Goal: Check status: Verify the current state of an ongoing process or item

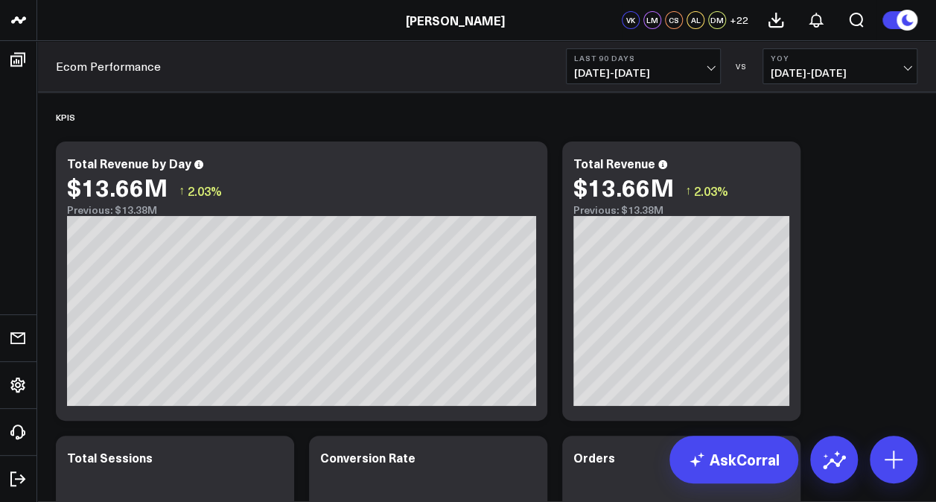
click at [694, 66] on button "Last 90 Days 05/20/25 - 08/17/25" at bounding box center [643, 66] width 155 height 36
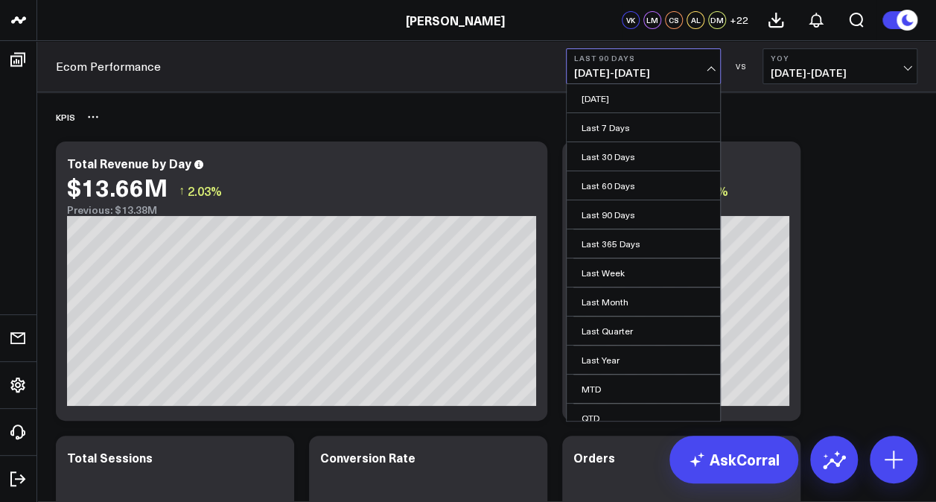
click at [853, 117] on div "KPIS" at bounding box center [487, 117] width 862 height 34
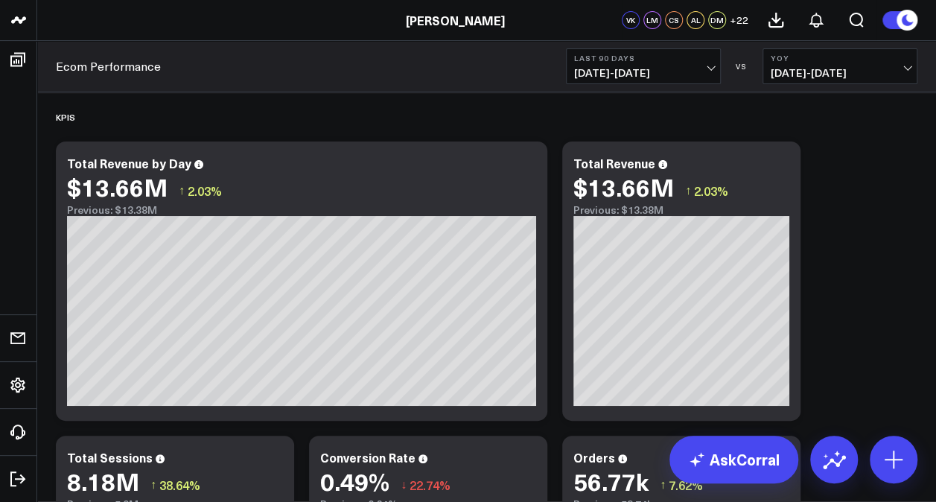
click at [711, 67] on span "05/20/25 - 08/17/25" at bounding box center [643, 73] width 139 height 12
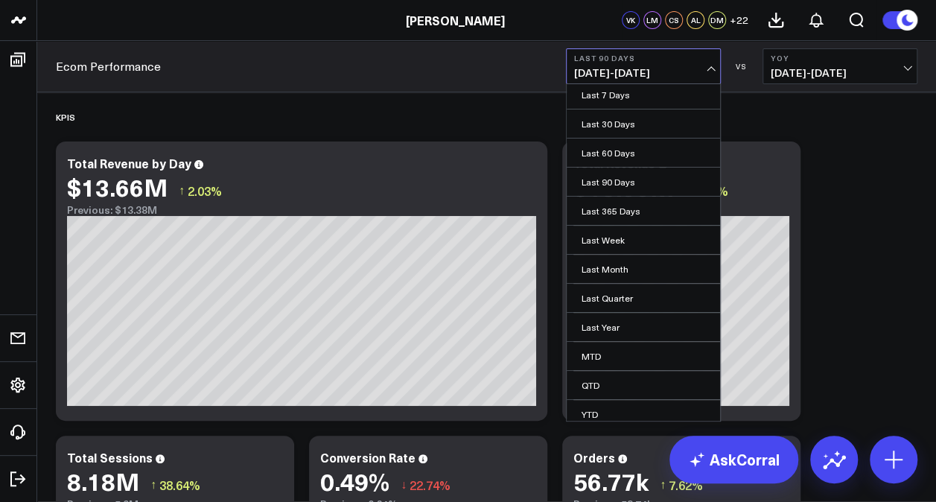
scroll to position [66, 0]
click at [644, 398] on link "Custom Dates" at bounding box center [643, 410] width 153 height 28
select select "7"
select select "2025"
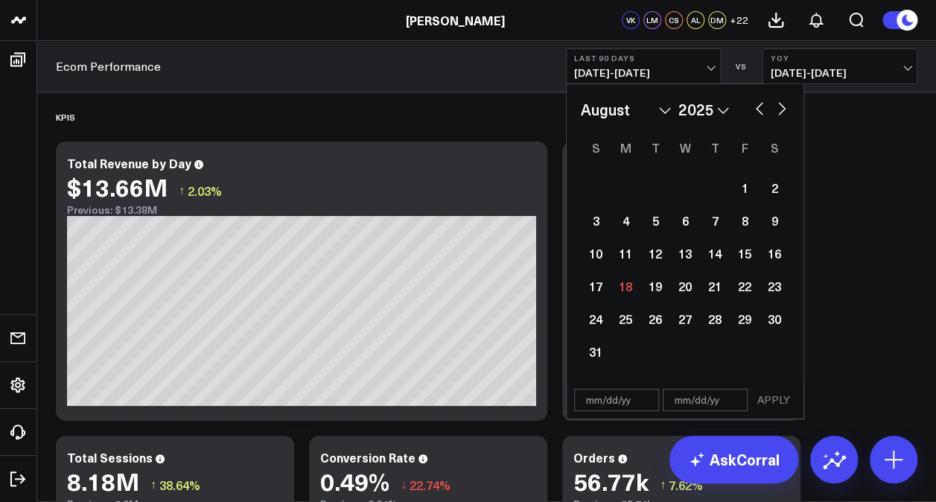
click at [766, 106] on button "button" at bounding box center [759, 107] width 15 height 18
select select "6"
select select "2025"
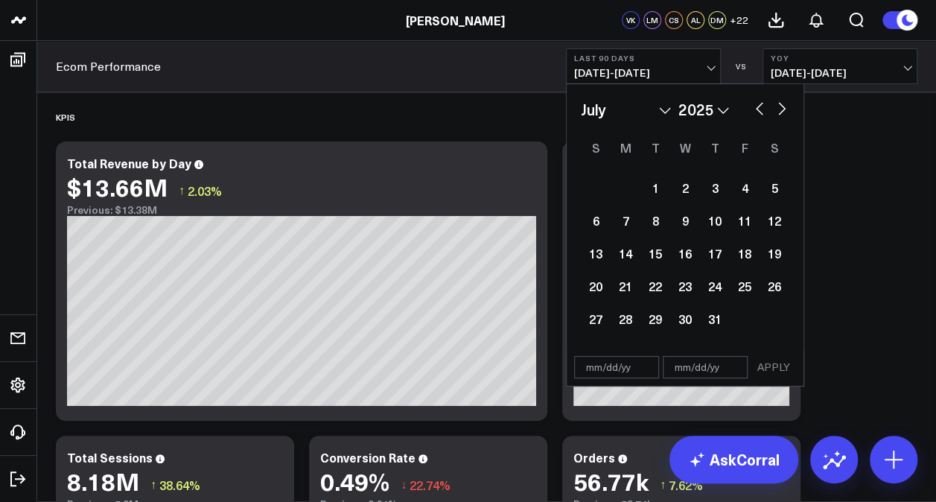
click at [763, 109] on button "button" at bounding box center [759, 107] width 15 height 18
select select "5"
select select "2025"
click at [749, 106] on div "January February March April May June July August September October November De…" at bounding box center [685, 109] width 209 height 22
click at [754, 105] on button "button" at bounding box center [759, 107] width 15 height 18
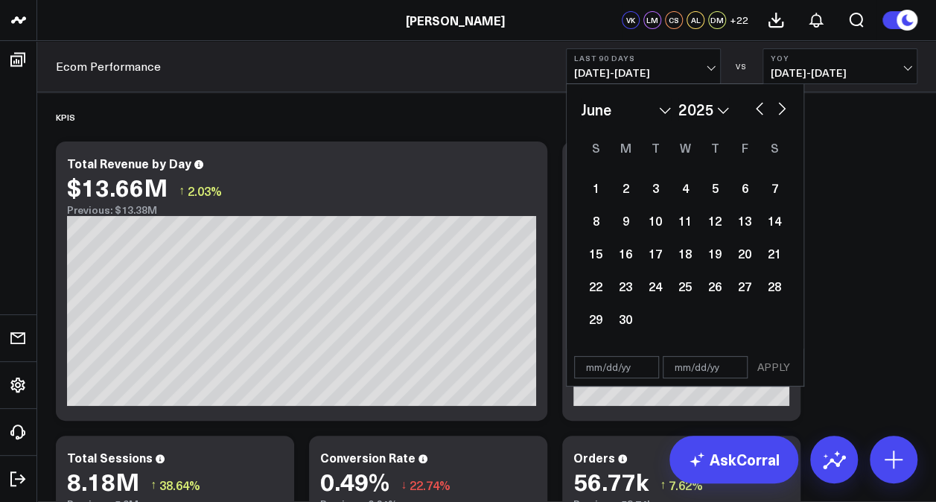
select select "4"
select select "2025"
click at [716, 185] on div "1" at bounding box center [715, 188] width 30 height 30
type input "[DATE]"
select select "4"
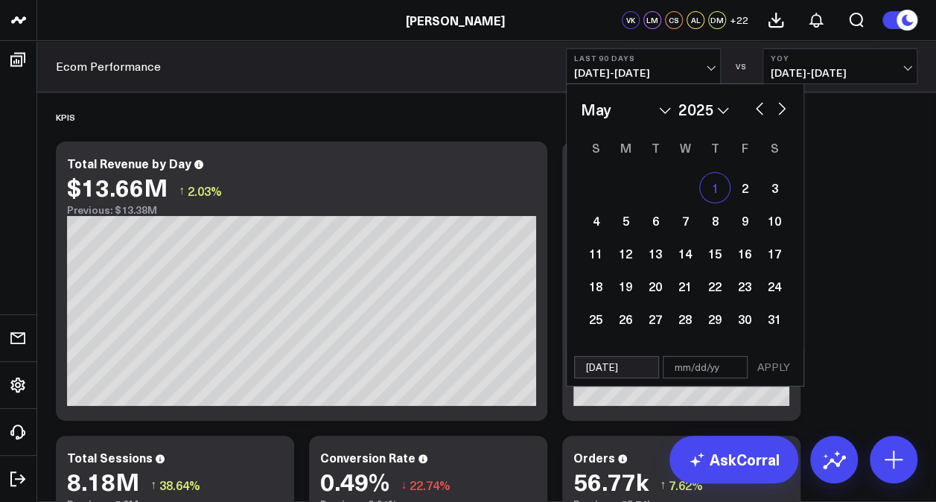
select select "2025"
click at [780, 109] on button "button" at bounding box center [782, 107] width 15 height 18
select select "5"
select select "2025"
click at [780, 109] on button "button" at bounding box center [782, 107] width 15 height 18
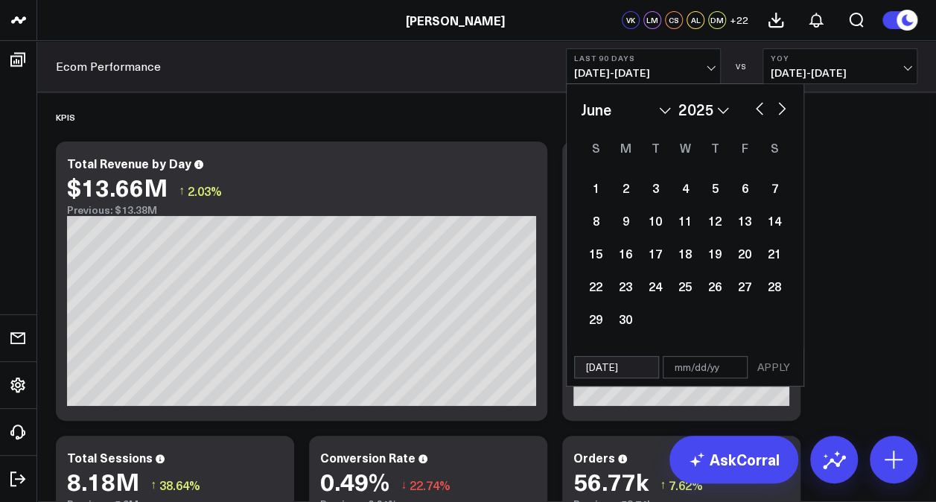
select select "6"
select select "2025"
click at [781, 109] on button "button" at bounding box center [782, 107] width 15 height 18
select select "7"
select select "2025"
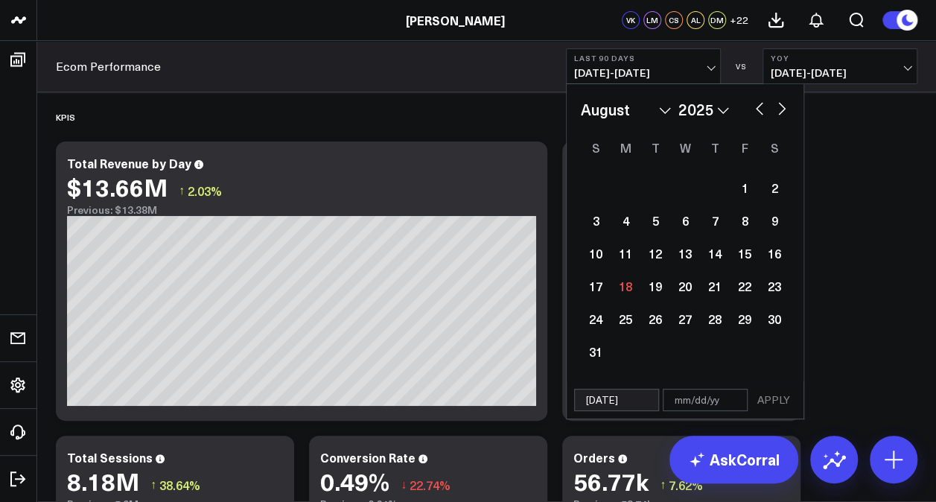
click at [757, 106] on button "button" at bounding box center [759, 107] width 15 height 18
select select "6"
select select "2025"
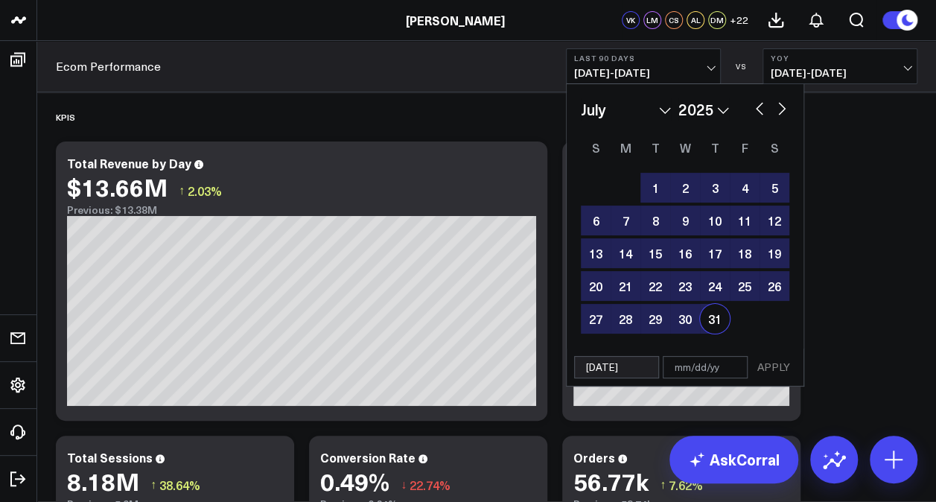
click at [718, 320] on div "31" at bounding box center [715, 319] width 30 height 30
type input "07/31/25"
select select "6"
select select "2025"
click at [781, 365] on button "APPLY" at bounding box center [773, 367] width 45 height 22
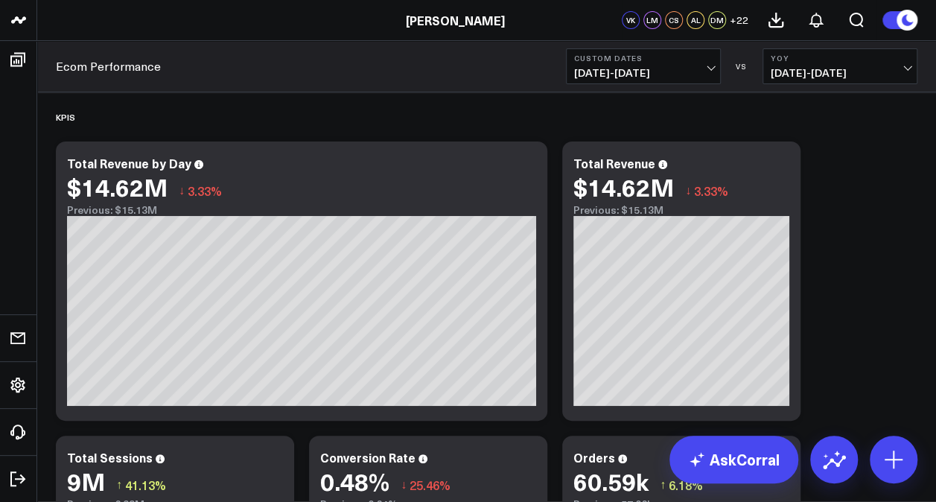
drag, startPoint x: 897, startPoint y: 206, endPoint x: 928, endPoint y: 192, distance: 34.0
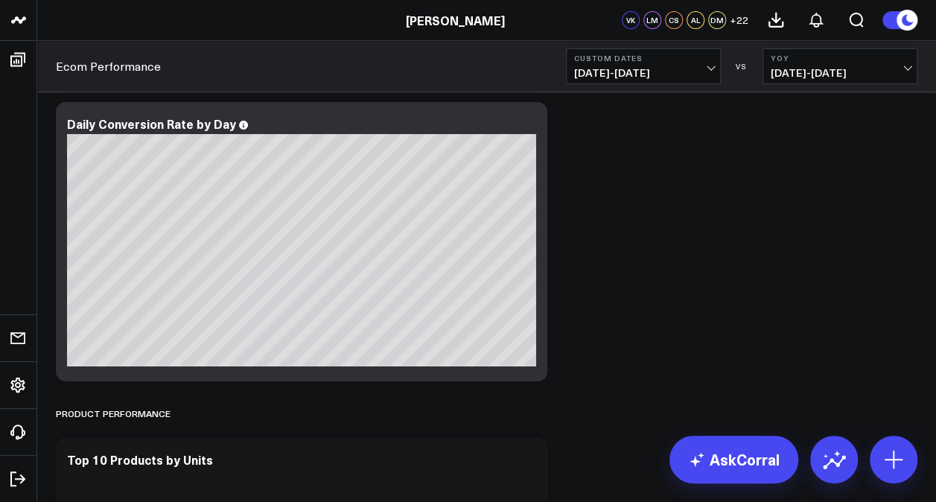
scroll to position [3053, 0]
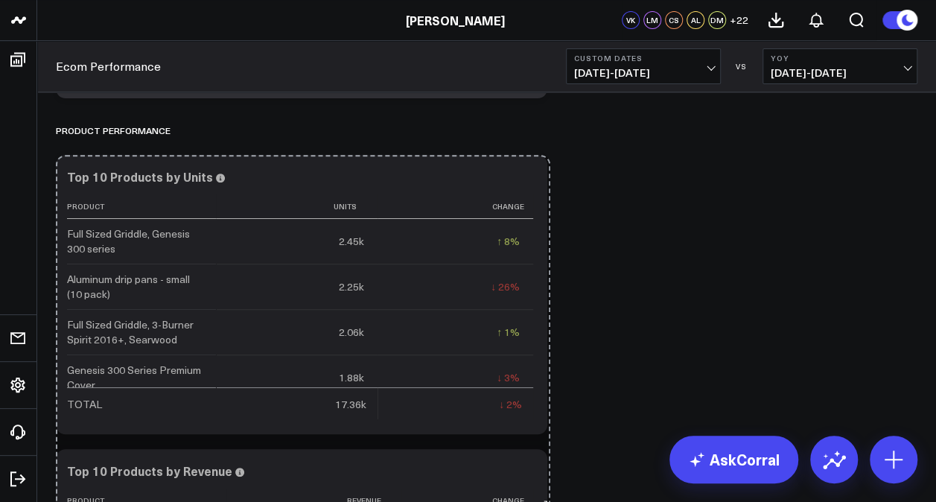
drag, startPoint x: 546, startPoint y: 427, endPoint x: 548, endPoint y: 515, distance: 87.2
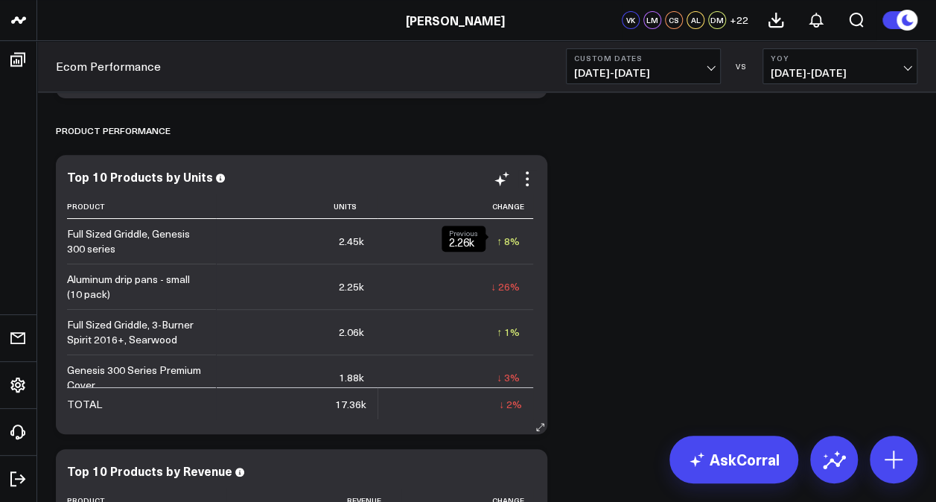
drag, startPoint x: 496, startPoint y: 246, endPoint x: 509, endPoint y: 245, distance: 13.4
click at [497, 246] on div "↑ 8%" at bounding box center [508, 241] width 23 height 15
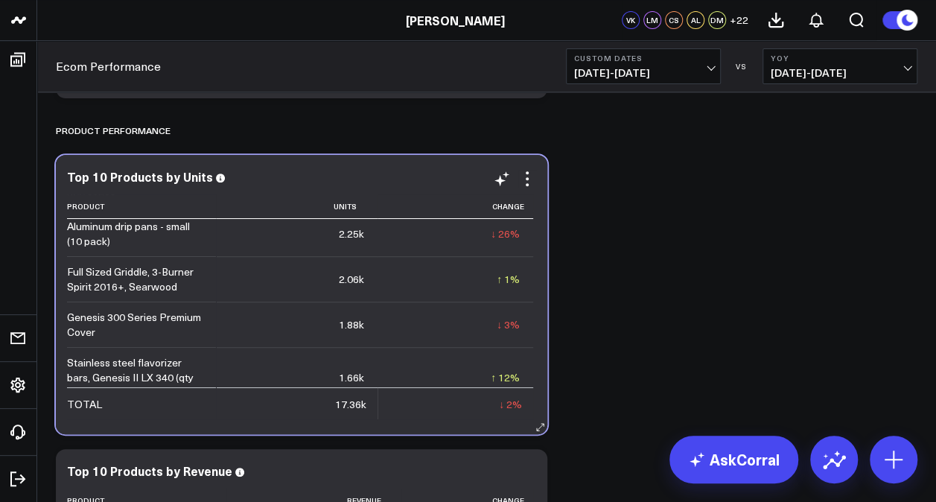
scroll to position [0, 0]
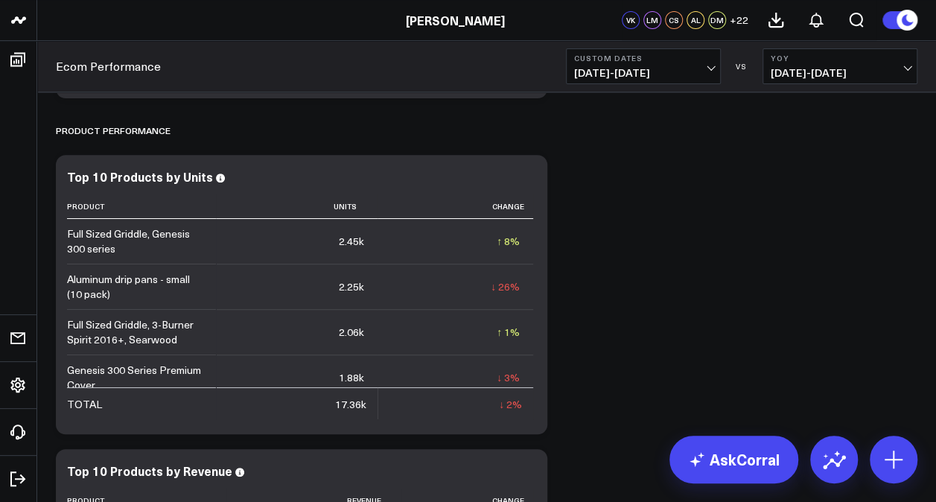
drag, startPoint x: 691, startPoint y: 239, endPoint x: 701, endPoint y: 240, distance: 9.7
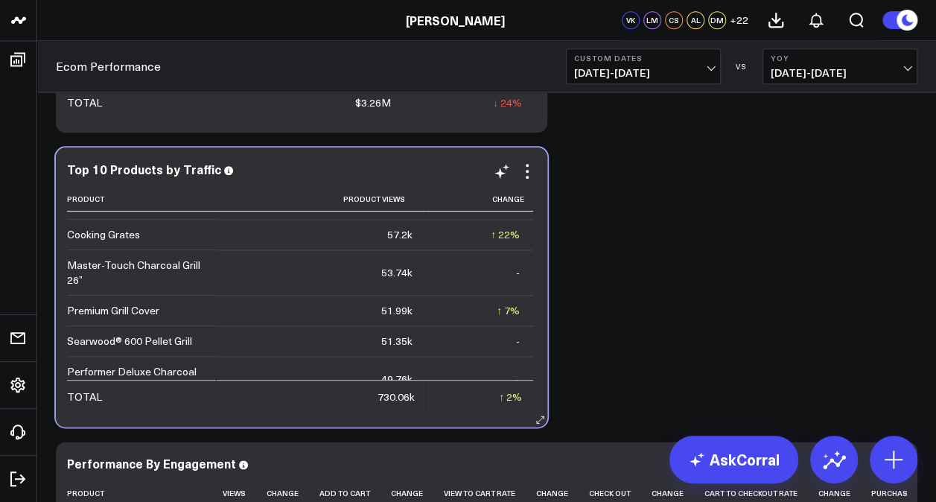
scroll to position [208, 0]
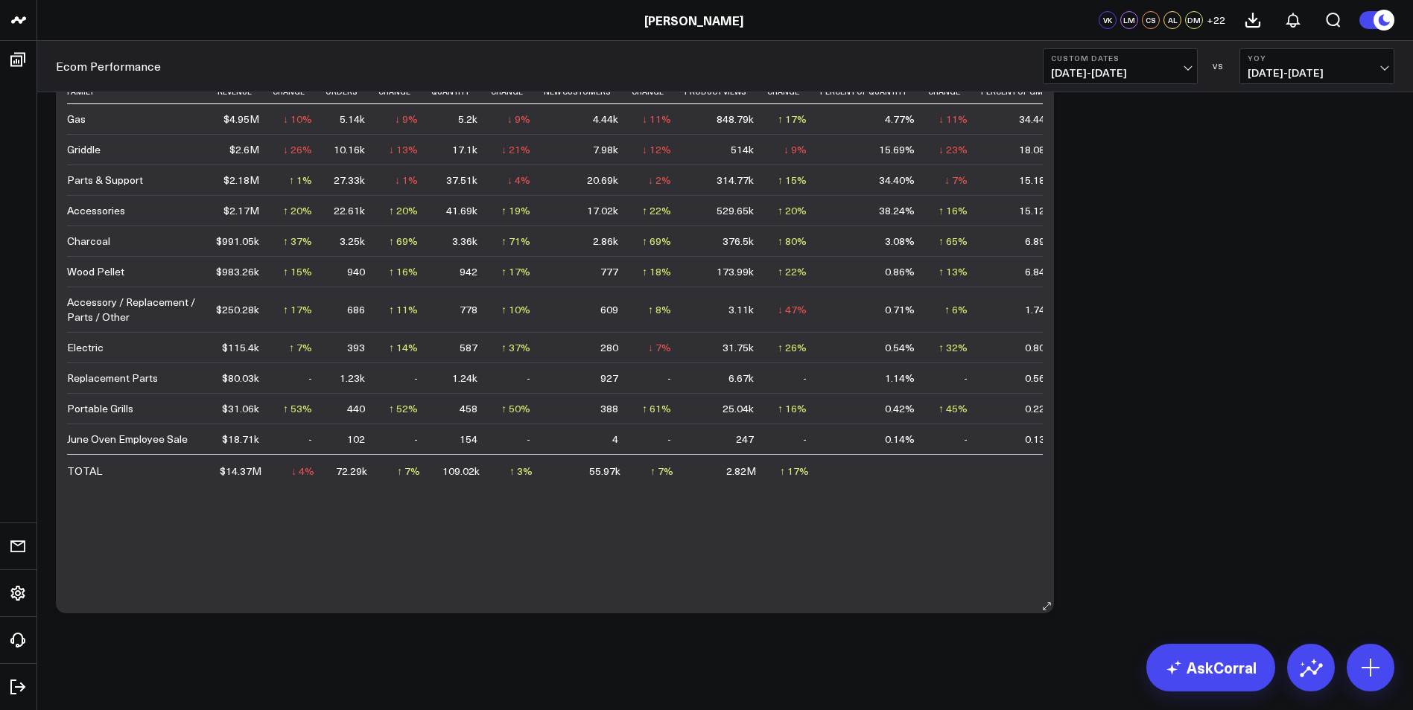
scroll to position [2799, 0]
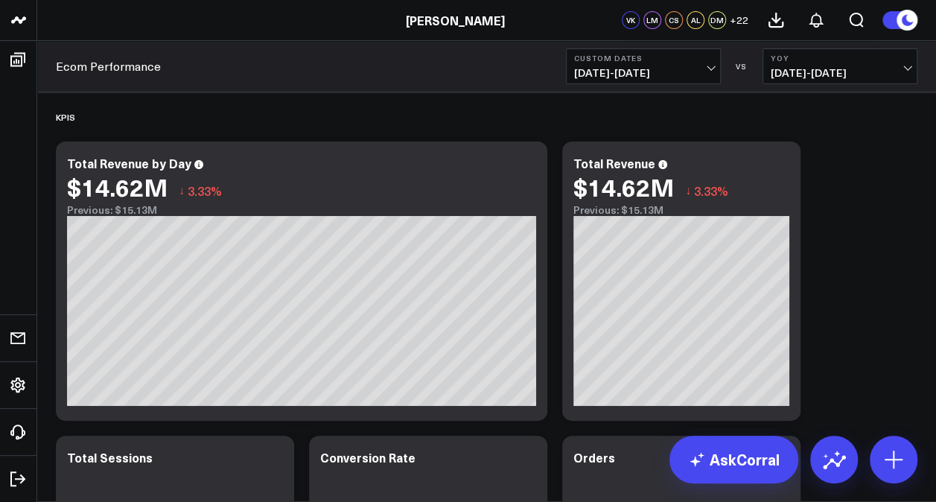
click at [710, 67] on span "[DATE] - [DATE]" at bounding box center [643, 73] width 139 height 12
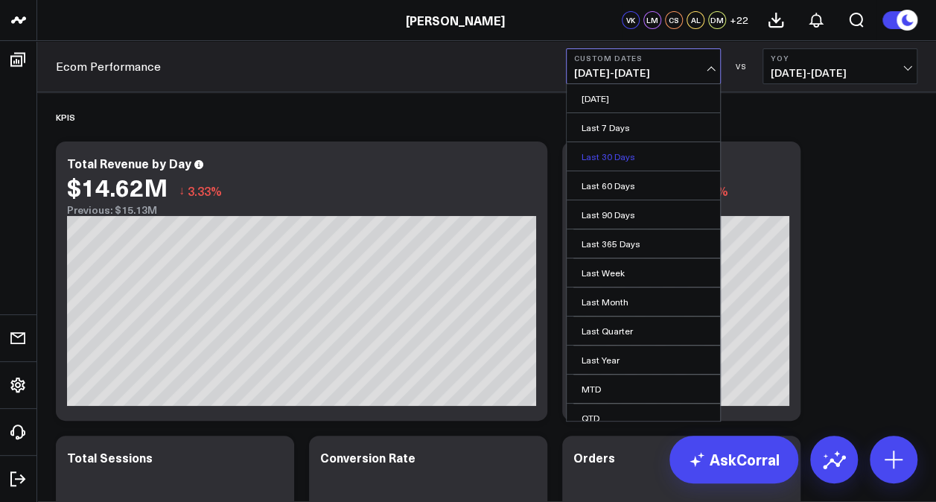
click at [606, 156] on link "Last 30 Days" at bounding box center [643, 156] width 153 height 28
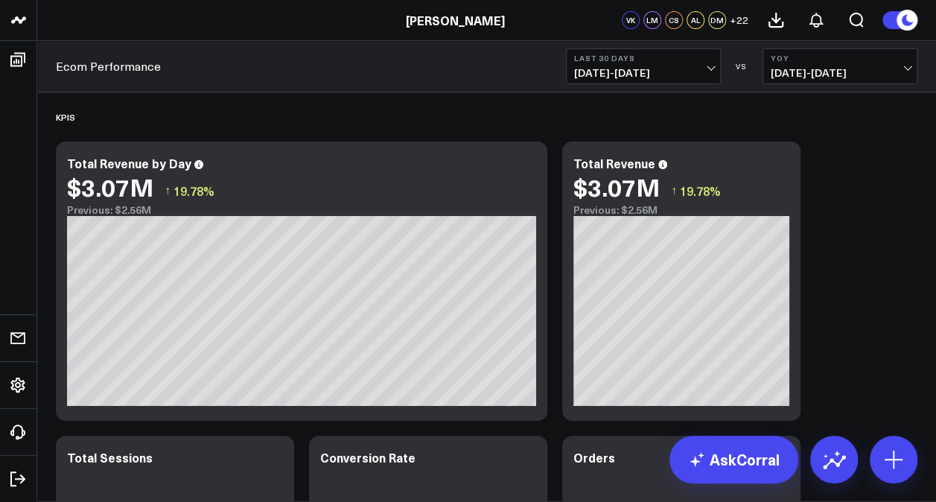
click at [719, 59] on button "Last 30 Days 07/19/25 - 08/17/25" at bounding box center [643, 66] width 155 height 36
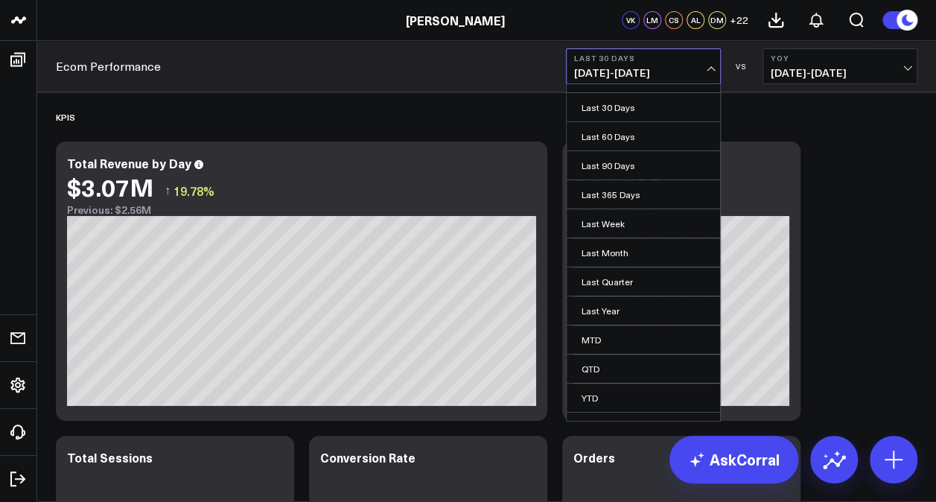
scroll to position [66, 0]
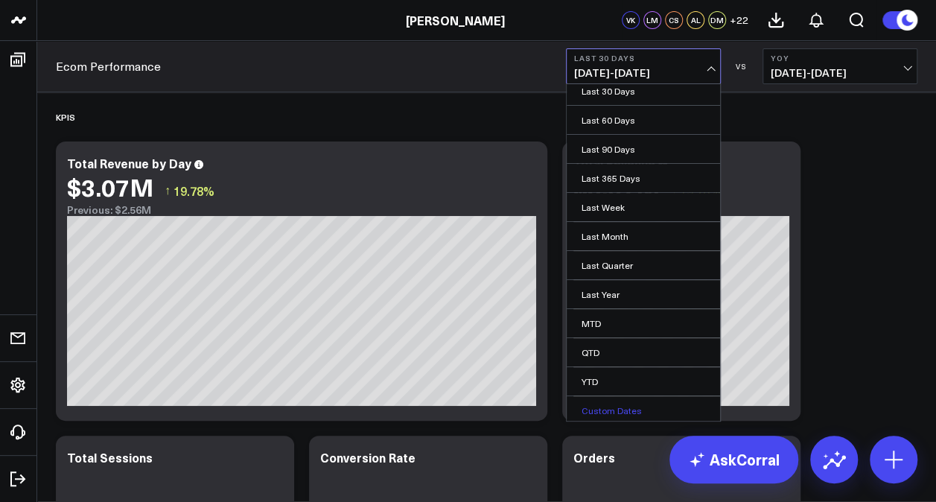
click at [637, 404] on link "Custom Dates" at bounding box center [643, 410] width 153 height 28
select select "7"
select select "2025"
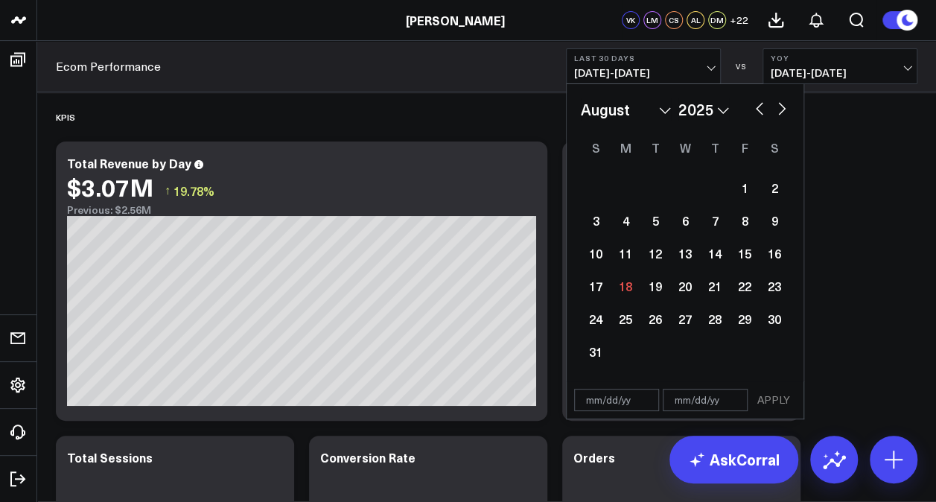
click at [754, 106] on button "button" at bounding box center [759, 107] width 15 height 18
select select "6"
select select "2025"
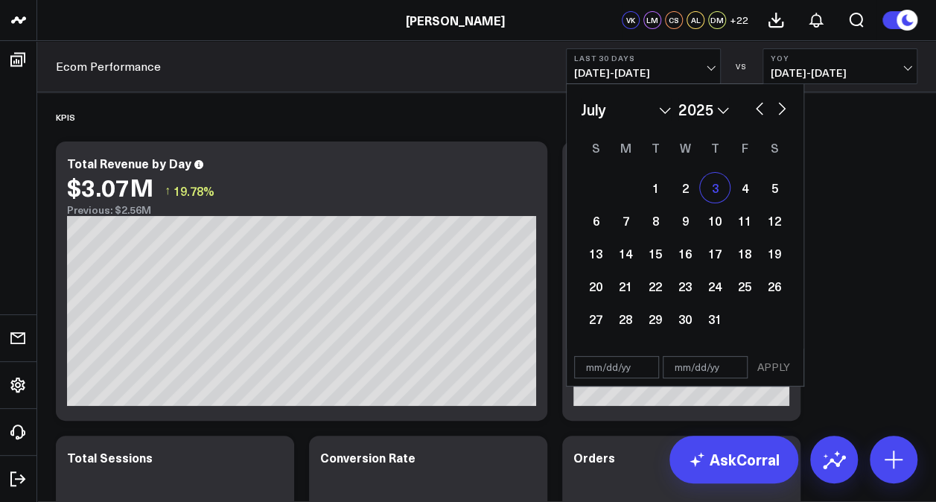
click at [719, 188] on div "3" at bounding box center [715, 188] width 30 height 30
type input "07/03/25"
select select "6"
select select "2025"
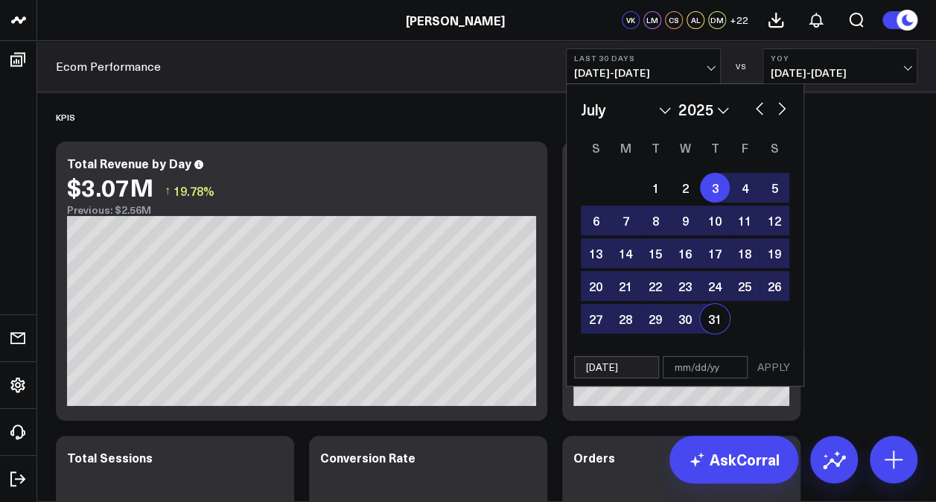
click at [710, 317] on div "31" at bounding box center [715, 319] width 30 height 30
type input "07/31/25"
select select "6"
select select "2025"
click at [777, 364] on button "APPLY" at bounding box center [773, 367] width 45 height 22
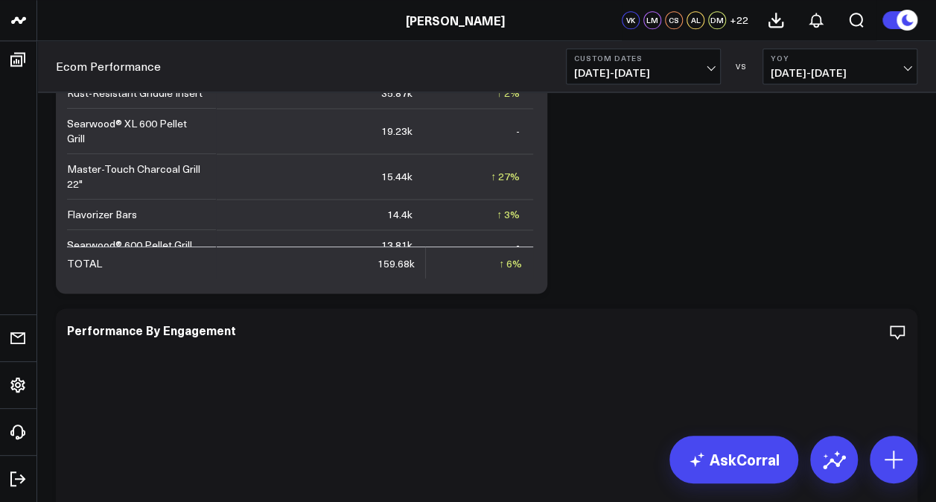
scroll to position [3709, 0]
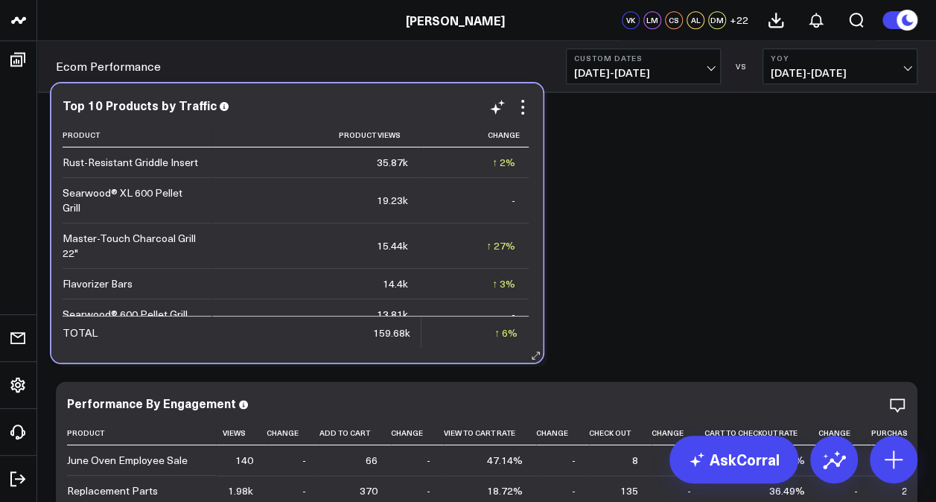
click at [532, 197] on div "Top 10 Products by Traffic Product Product Views Change Rust-Resistant Griddle …" at bounding box center [297, 222] width 492 height 279
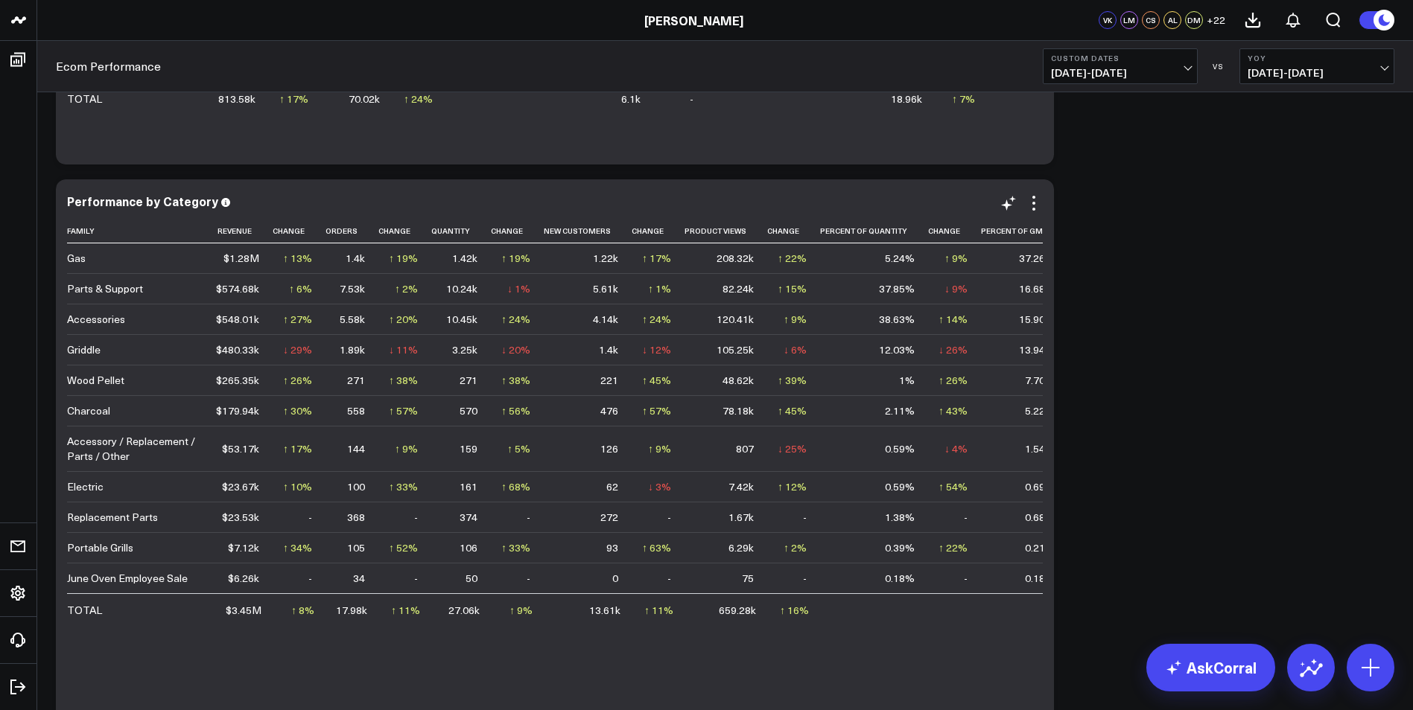
scroll to position [2725, 0]
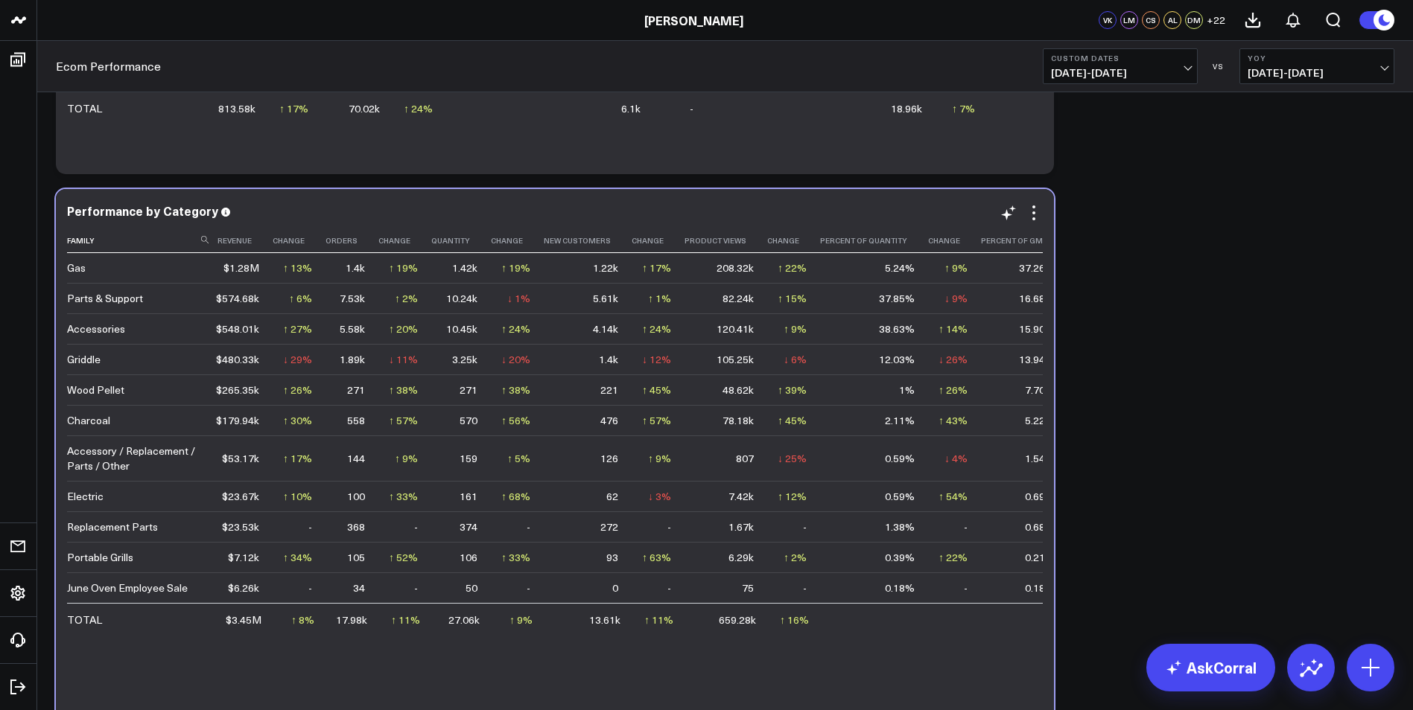
click at [935, 240] on icon at bounding box center [1053, 240] width 12 height 9
click at [935, 243] on th "Percent Of Gmv" at bounding box center [1024, 241] width 87 height 25
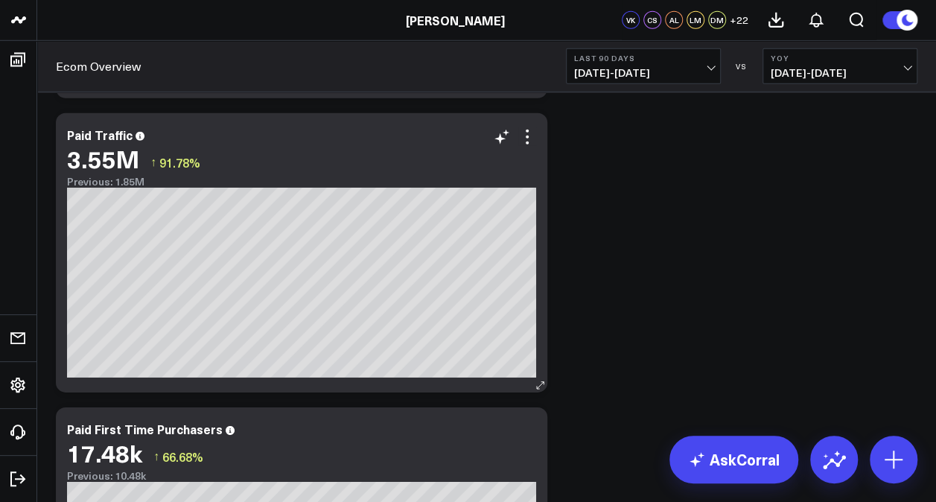
scroll to position [2160, 0]
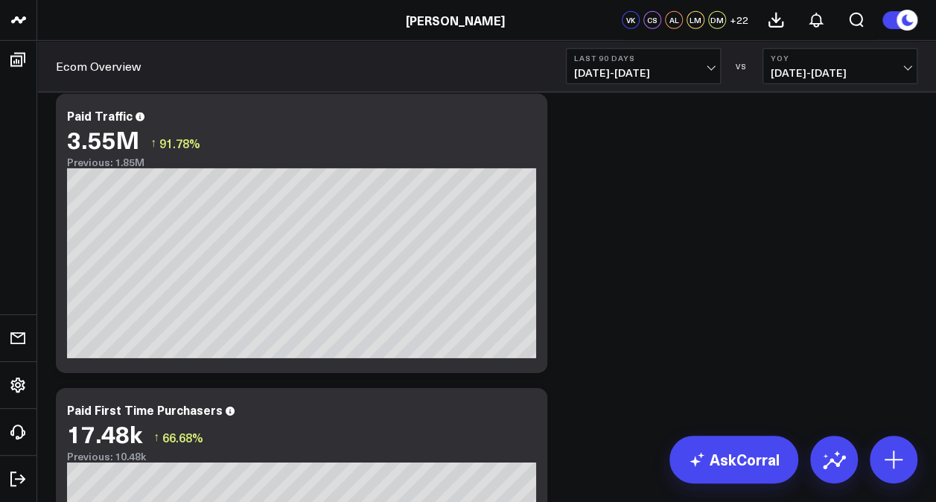
drag, startPoint x: 639, startPoint y: 262, endPoint x: 582, endPoint y: 234, distance: 63.3
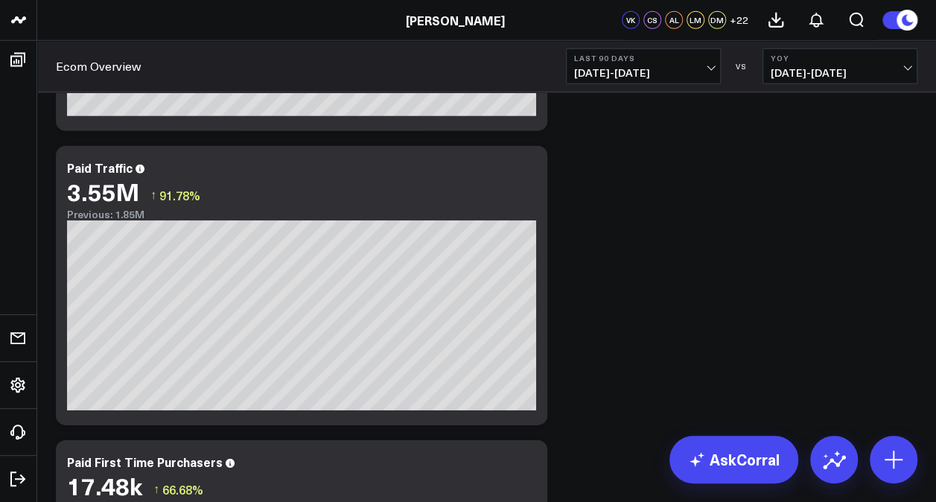
scroll to position [2085, 0]
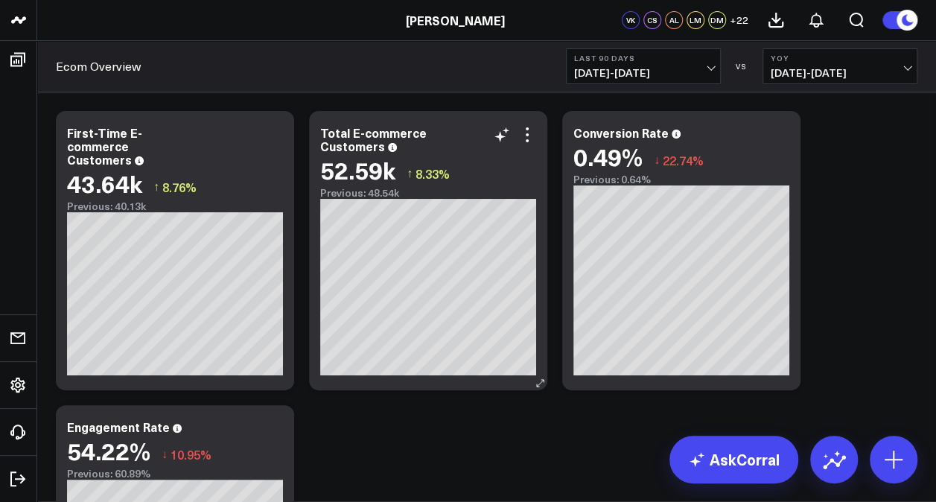
drag, startPoint x: 431, startPoint y: 433, endPoint x: 375, endPoint y: 381, distance: 76.4
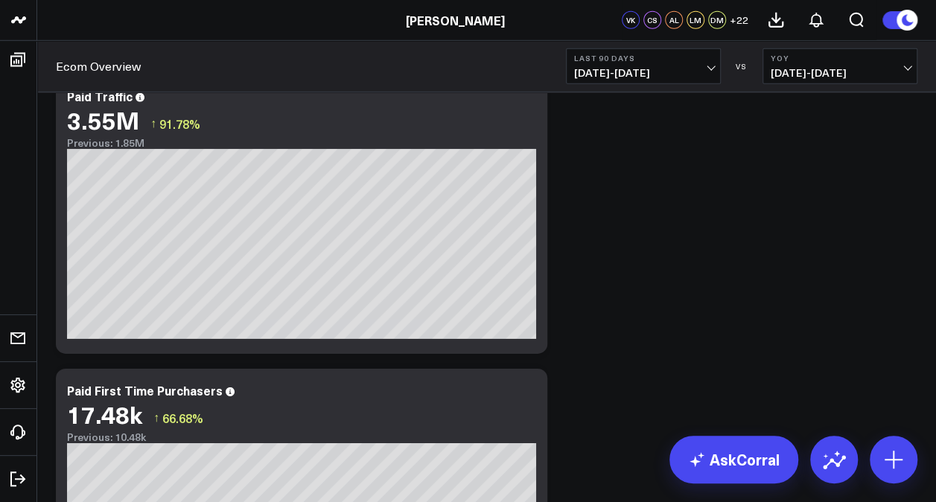
scroll to position [2105, 0]
